Goal: Answer question/provide support

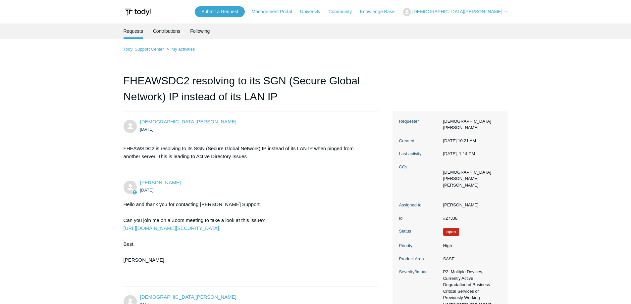
scroll to position [1377, 0]
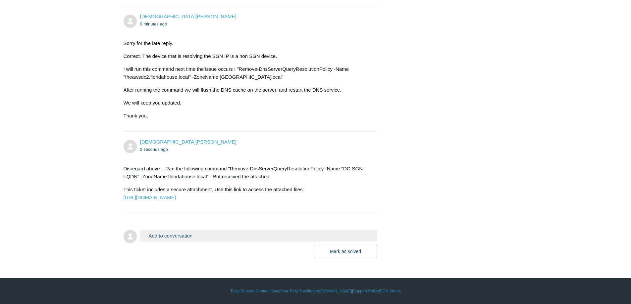
click at [199, 232] on button "Add to conversation" at bounding box center [258, 236] width 237 height 12
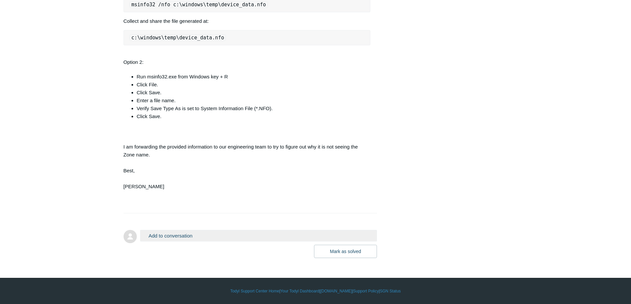
scroll to position [1698, 0]
click at [175, 233] on button "Add to conversation" at bounding box center [258, 236] width 237 height 12
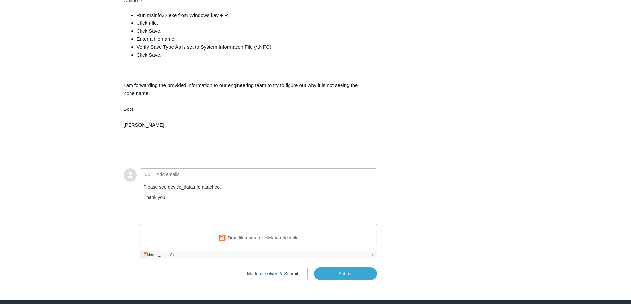
scroll to position [1764, 0]
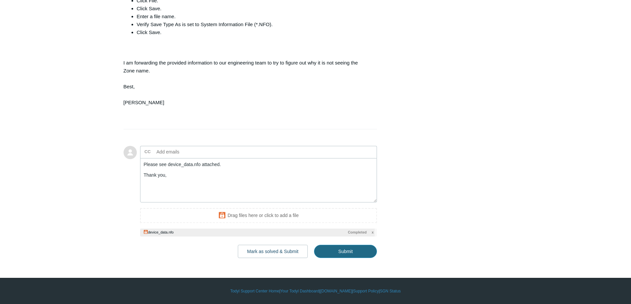
click at [354, 258] on input "Submit" at bounding box center [345, 251] width 63 height 13
type textarea "Please see device_data.nfo attached. Thank you, This ticket includes a secure a…"
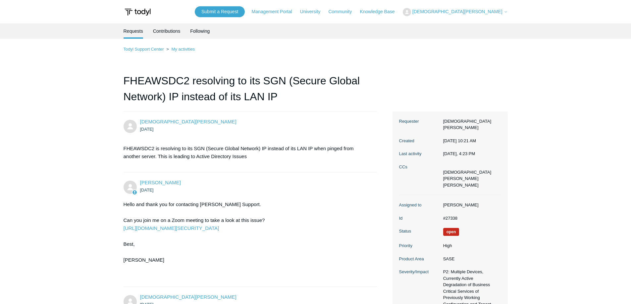
click at [454, 215] on dd "#27338" at bounding box center [470, 218] width 61 height 7
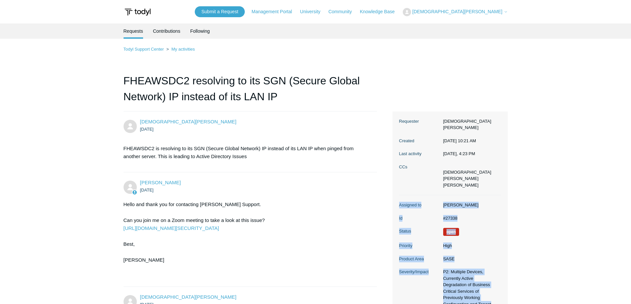
click at [454, 215] on dd "#27338" at bounding box center [470, 218] width 61 height 7
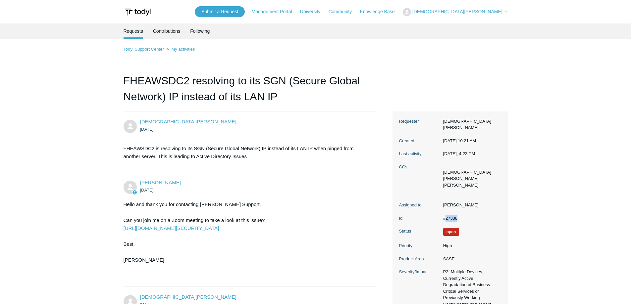
click at [454, 215] on dd "#27338" at bounding box center [470, 218] width 61 height 7
